Goal: Task Accomplishment & Management: Use online tool/utility

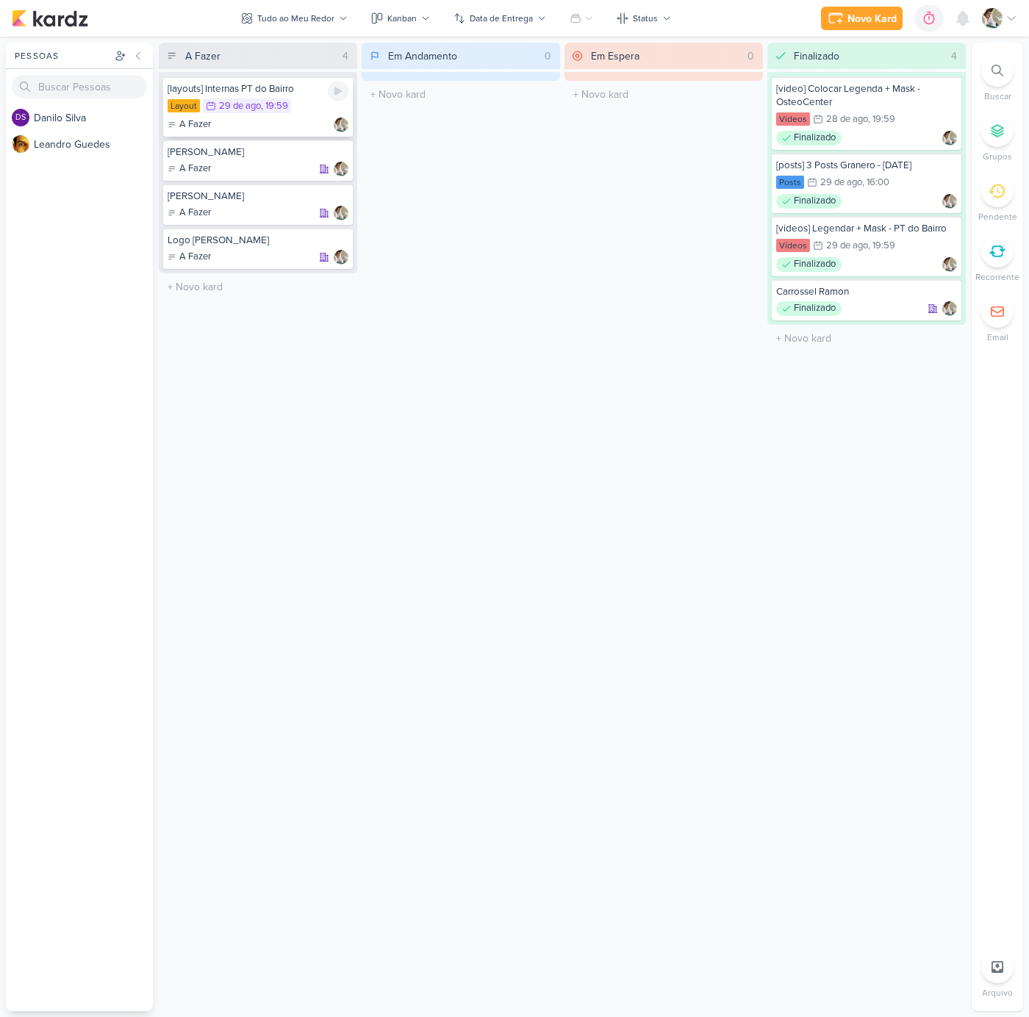
click at [281, 121] on div "A Fazer" at bounding box center [258, 125] width 181 height 15
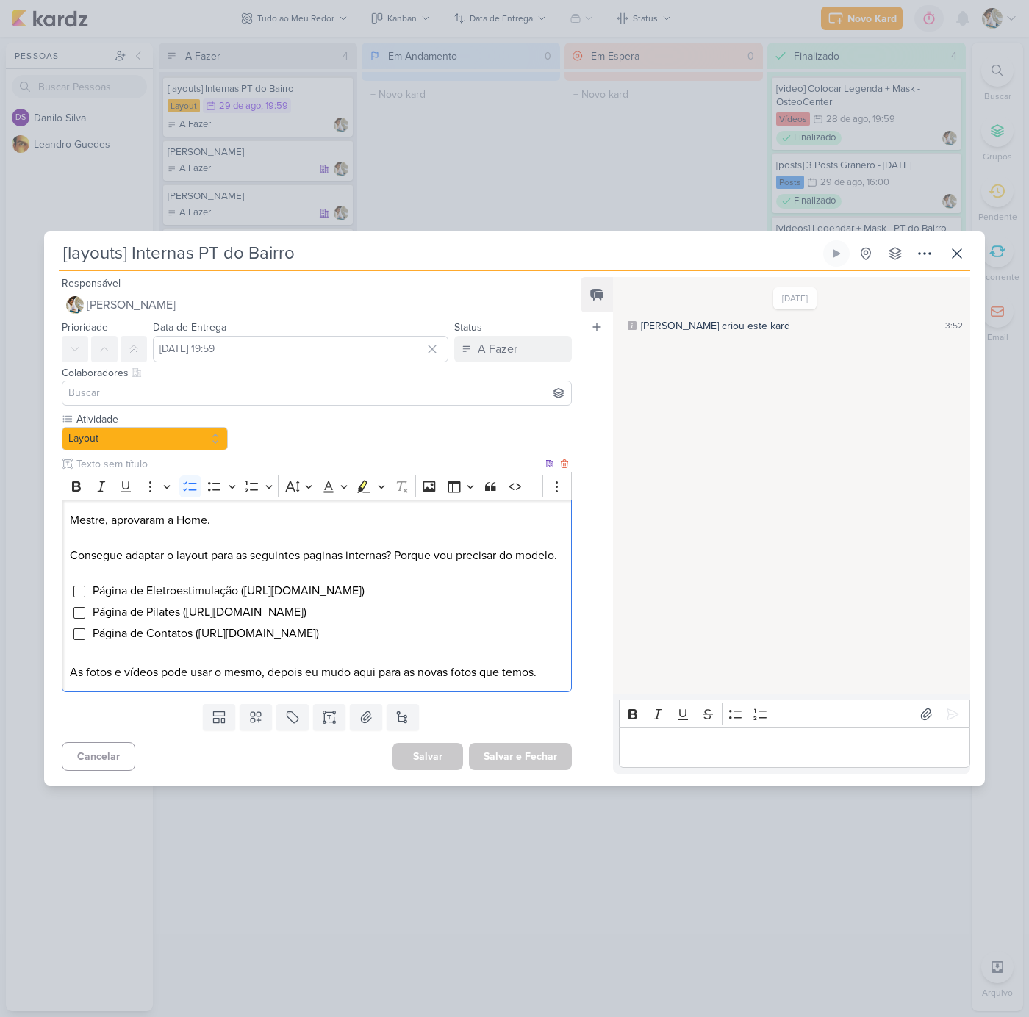
drag, startPoint x: 246, startPoint y: 602, endPoint x: 468, endPoint y: 601, distance: 222.0
click at [365, 598] on span "Página de Eletroestimulação ([URL][DOMAIN_NAME])" at bounding box center [229, 591] width 272 height 15
copy span "[URL][DOMAIN_NAME]"
click at [82, 598] on input "Editor editing area: main" at bounding box center [80, 592] width 12 height 12
drag, startPoint x: 353, startPoint y: 621, endPoint x: 186, endPoint y: 614, distance: 167.0
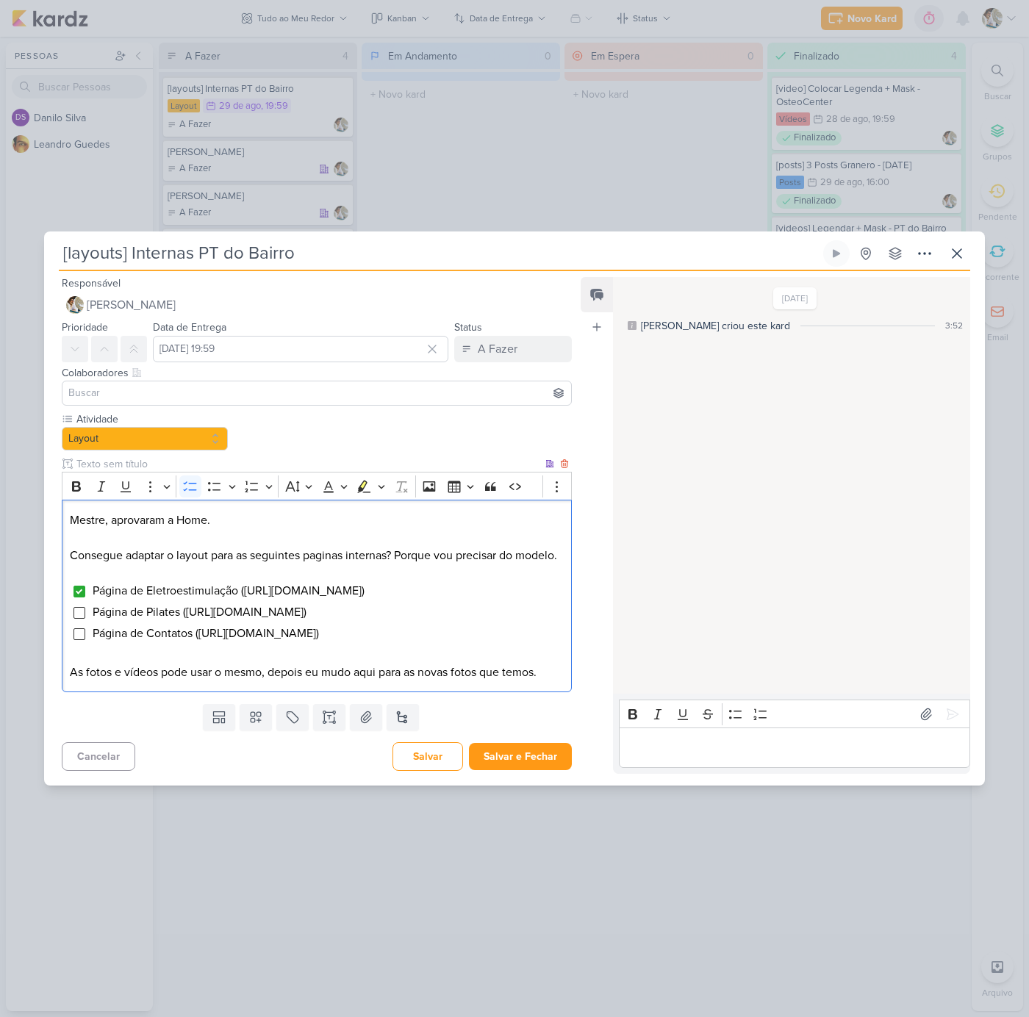
click at [186, 614] on span "Página de Pilates ([URL][DOMAIN_NAME])" at bounding box center [200, 612] width 214 height 15
copy span "[URL][DOMAIN_NAME]"
click at [77, 619] on input "Editor editing area: main" at bounding box center [80, 613] width 12 height 12
drag, startPoint x: 202, startPoint y: 644, endPoint x: 376, endPoint y: 645, distance: 174.2
click at [319, 641] on span "Página de Contatos ([URL][DOMAIN_NAME])" at bounding box center [206, 633] width 226 height 15
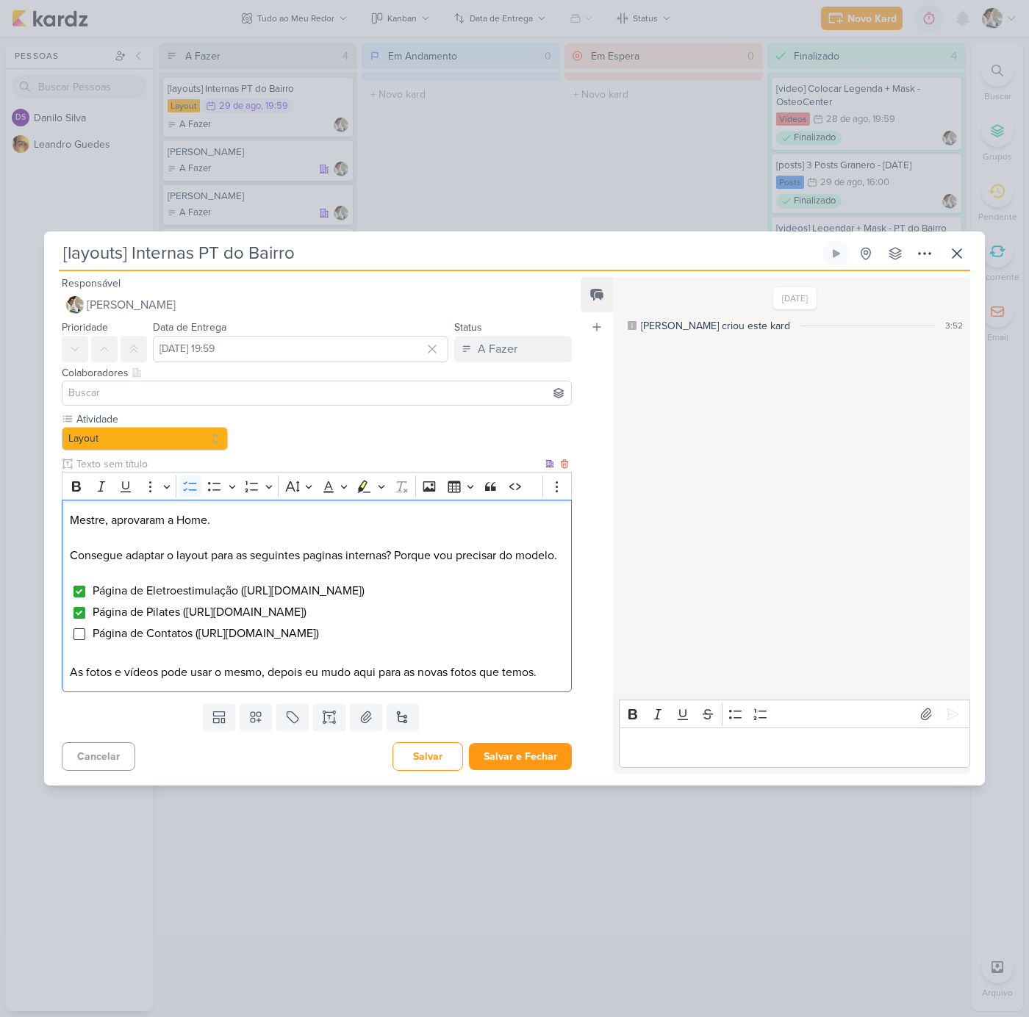
copy span "[URL][DOMAIN_NAME]"
click at [82, 640] on input "Editor editing area: main" at bounding box center [80, 634] width 12 height 12
click at [734, 757] on p "Editor editing area: main" at bounding box center [794, 748] width 336 height 18
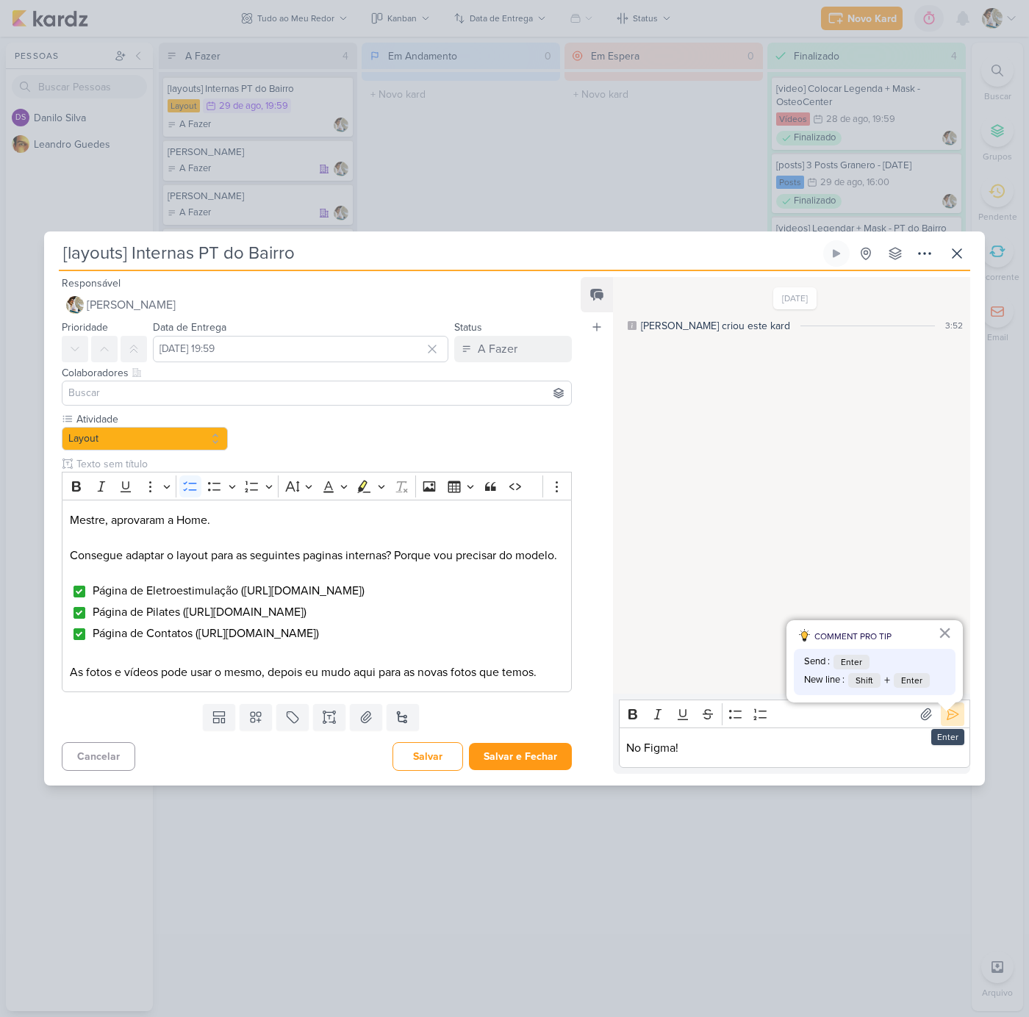
click at [948, 722] on icon at bounding box center [952, 714] width 15 height 15
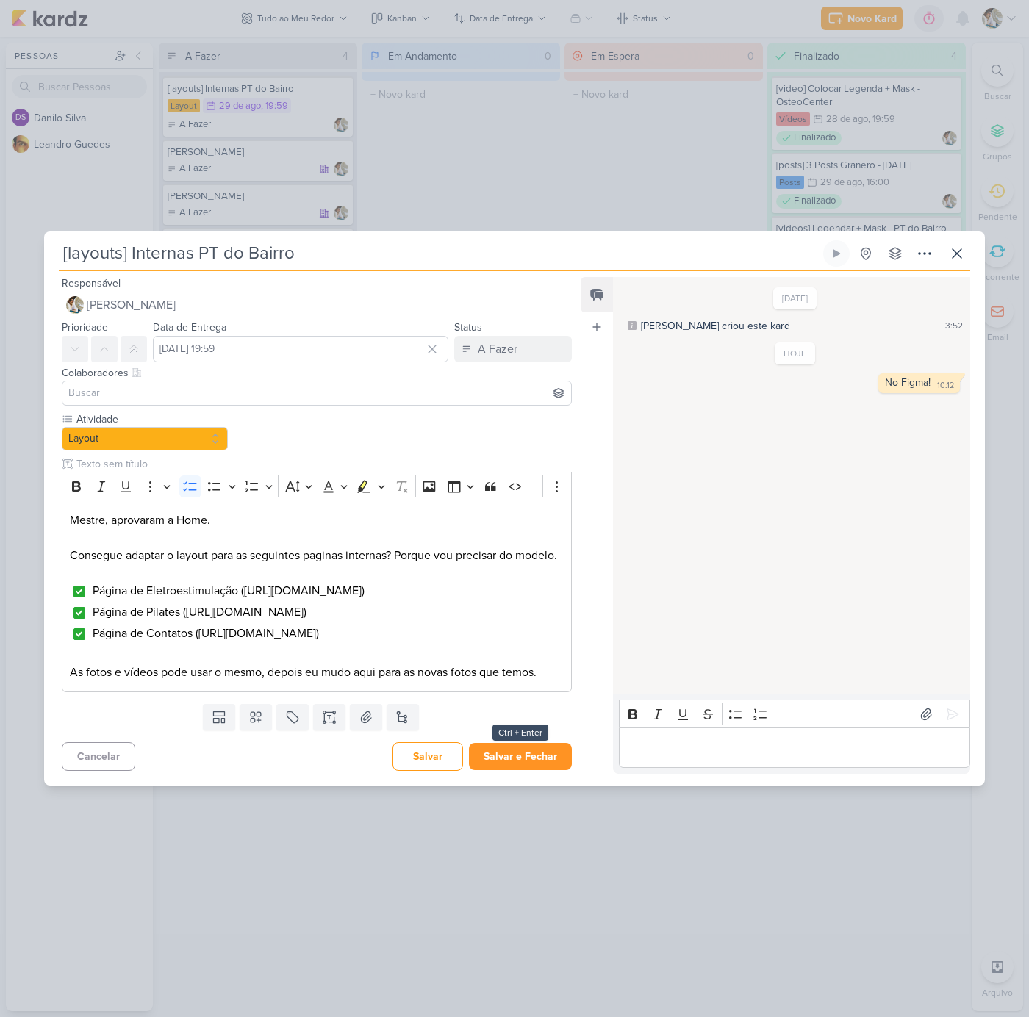
click at [506, 770] on button "Salvar e Fechar" at bounding box center [520, 756] width 103 height 27
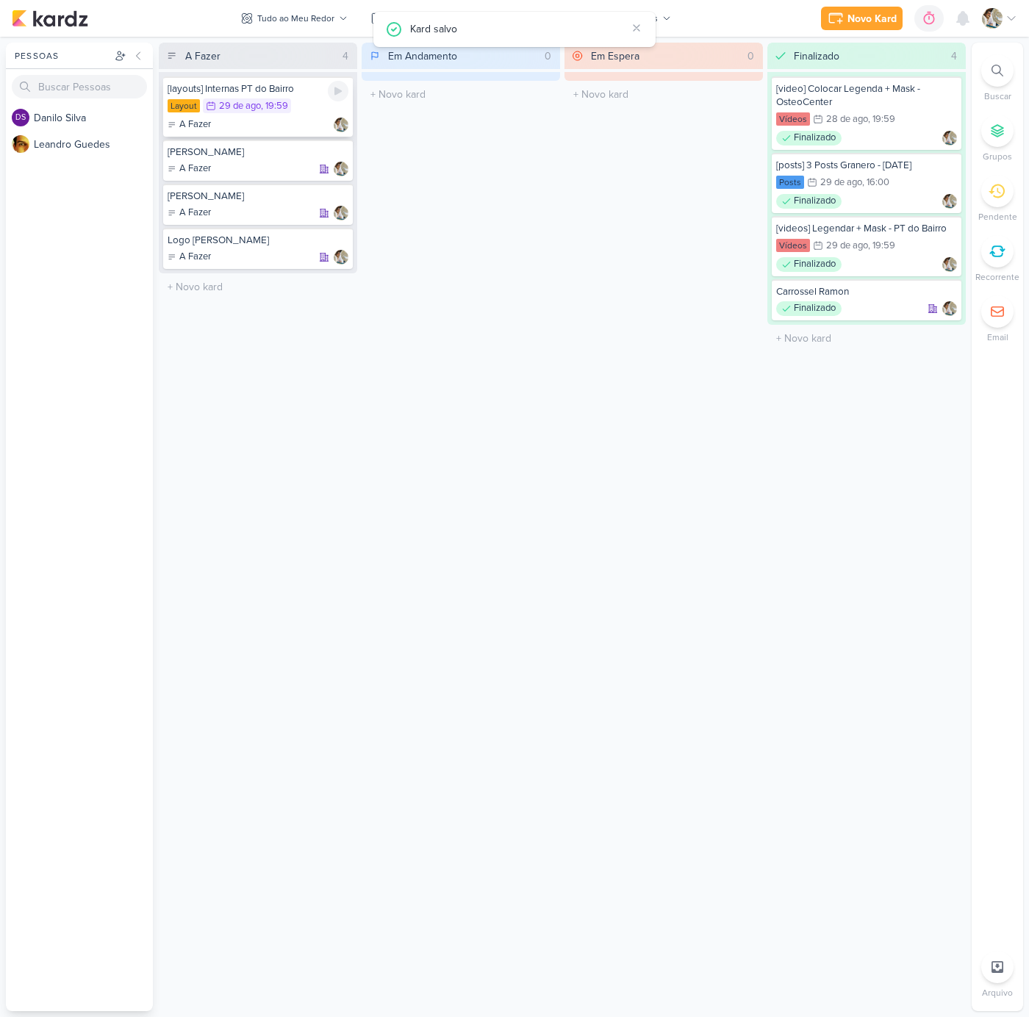
click at [315, 114] on div "Layout 29/8 [DATE] 19:59" at bounding box center [258, 106] width 181 height 16
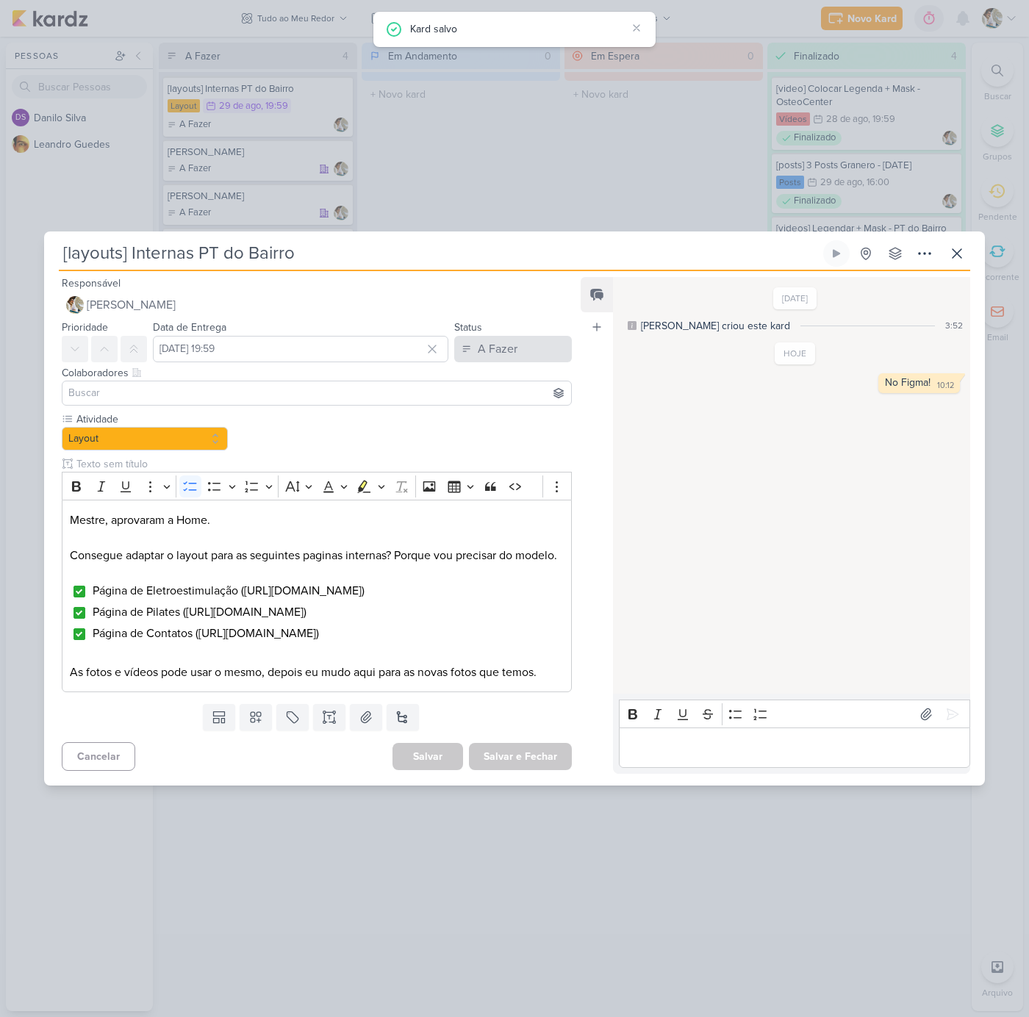
click at [502, 342] on div "A Fazer" at bounding box center [498, 349] width 40 height 18
click at [480, 401] on div "Finalizado" at bounding box center [493, 406] width 46 height 15
click at [521, 767] on button "Salvar e Fechar" at bounding box center [520, 756] width 103 height 27
